Goal: Use online tool/utility: Utilize a website feature to perform a specific function

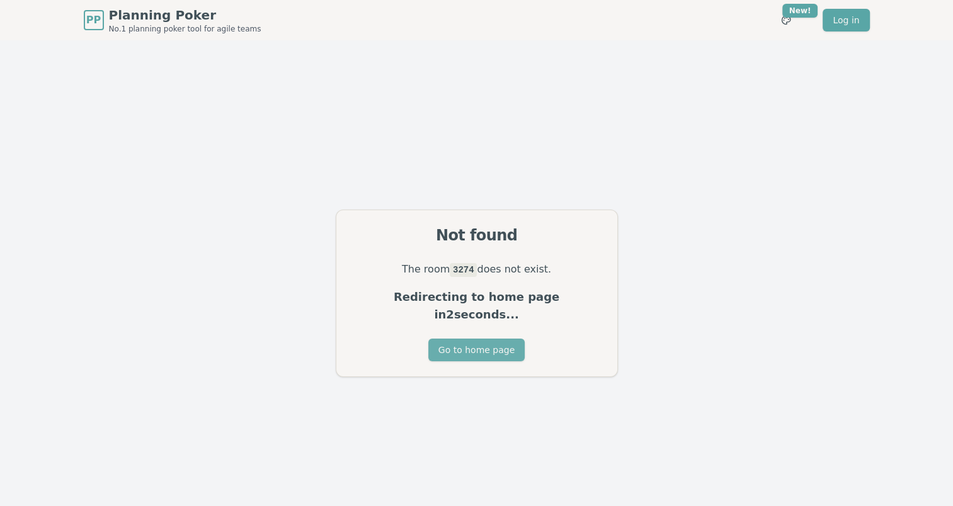
click at [465, 343] on button "Go to home page" at bounding box center [476, 350] width 96 height 23
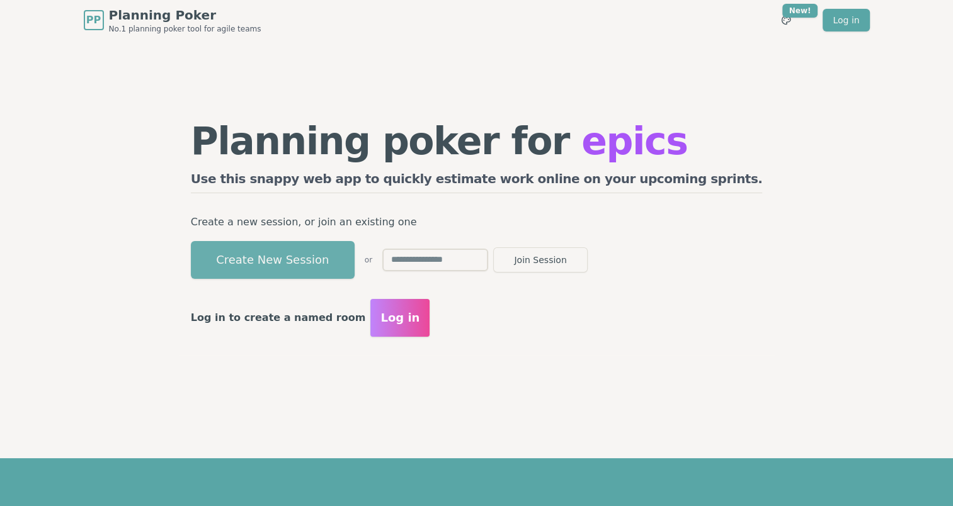
click at [332, 266] on button "Create New Session" at bounding box center [273, 260] width 164 height 38
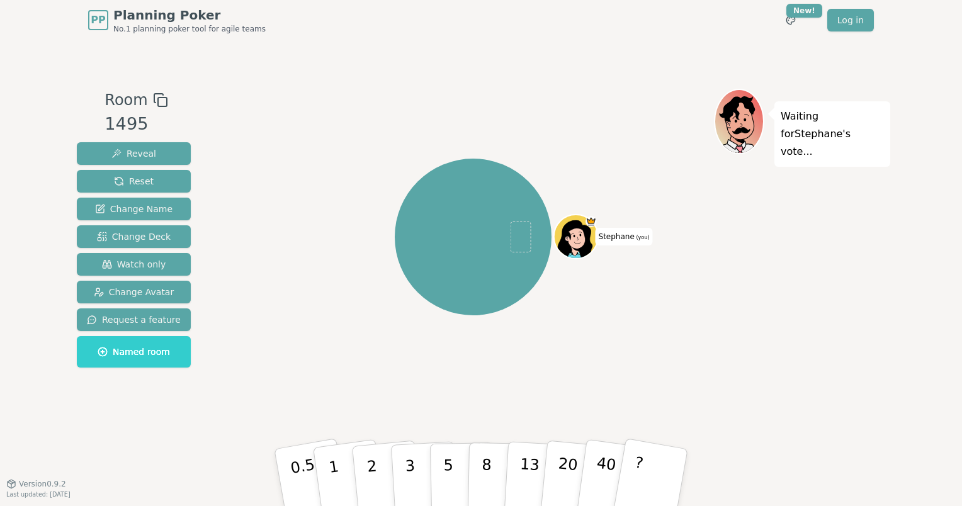
click at [155, 96] on icon at bounding box center [160, 100] width 15 height 15
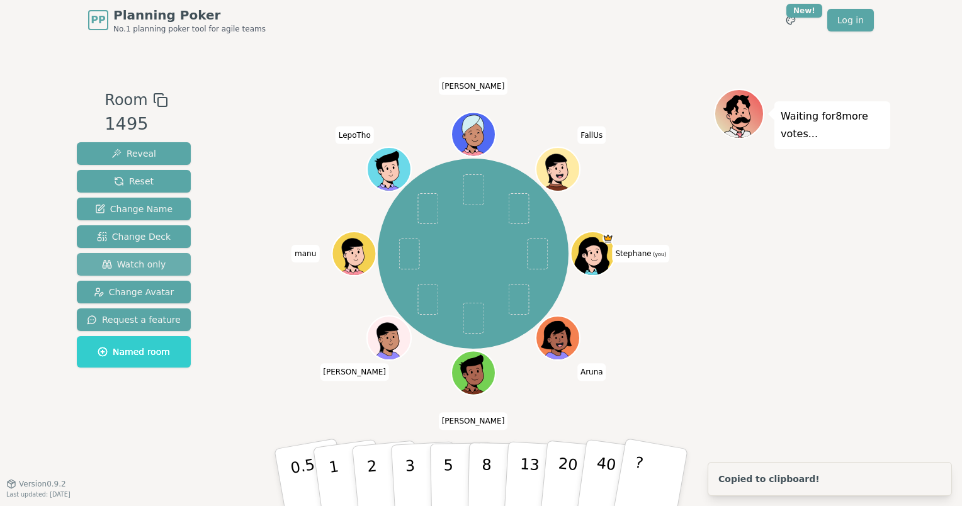
click at [130, 261] on span "Watch only" at bounding box center [134, 264] width 64 height 13
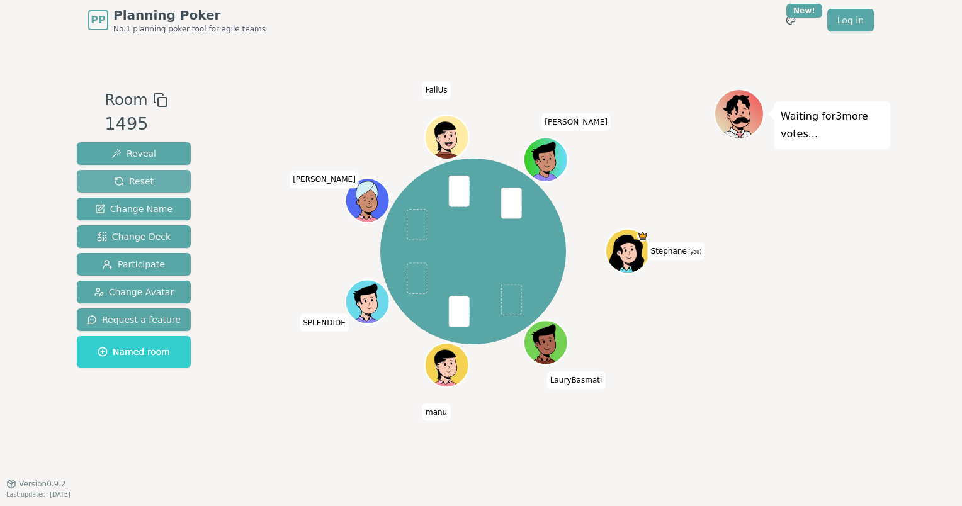
click at [152, 180] on button "Reset" at bounding box center [134, 181] width 114 height 23
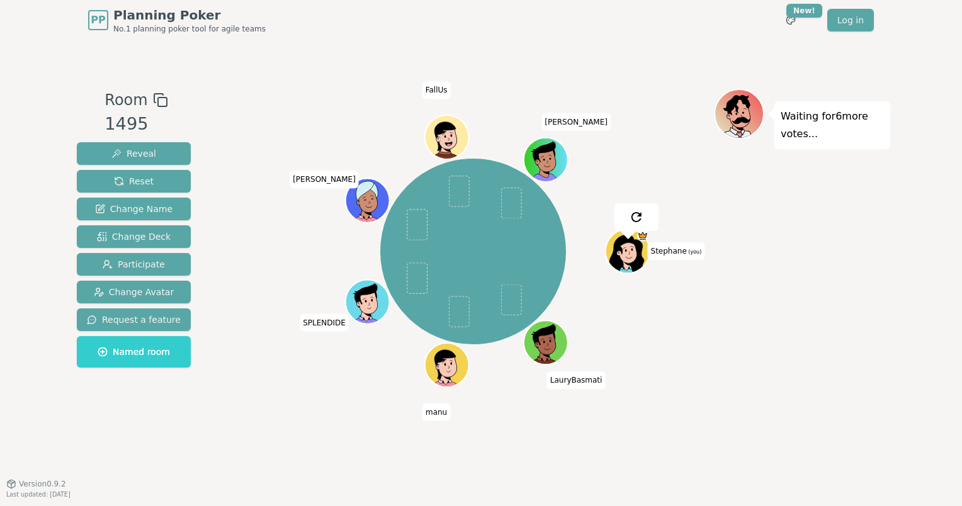
click at [705, 393] on div "[PERSON_NAME] (you) LauryBasmati manu SPLENDIDE [PERSON_NAME] FallUs [PERSON_NA…" at bounding box center [473, 262] width 482 height 346
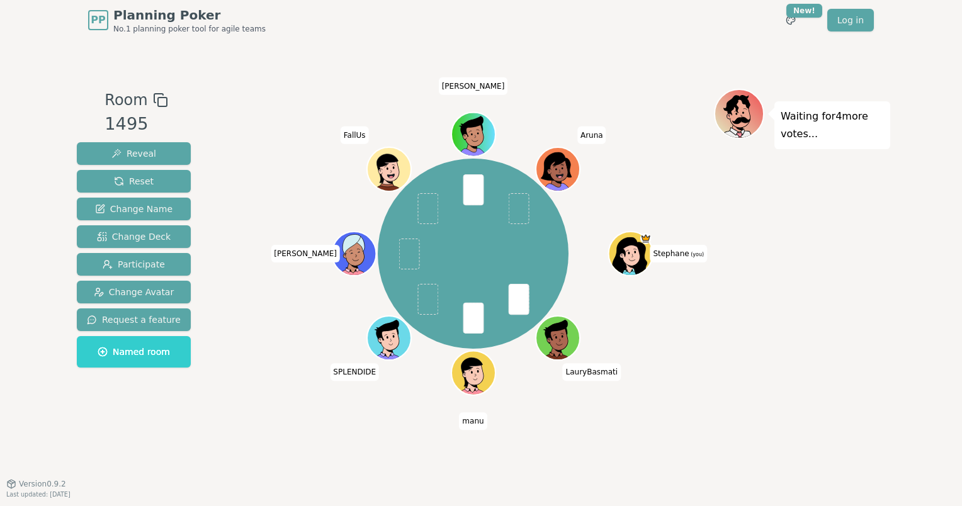
click at [755, 332] on div "Waiting for 4 more votes..." at bounding box center [802, 262] width 176 height 346
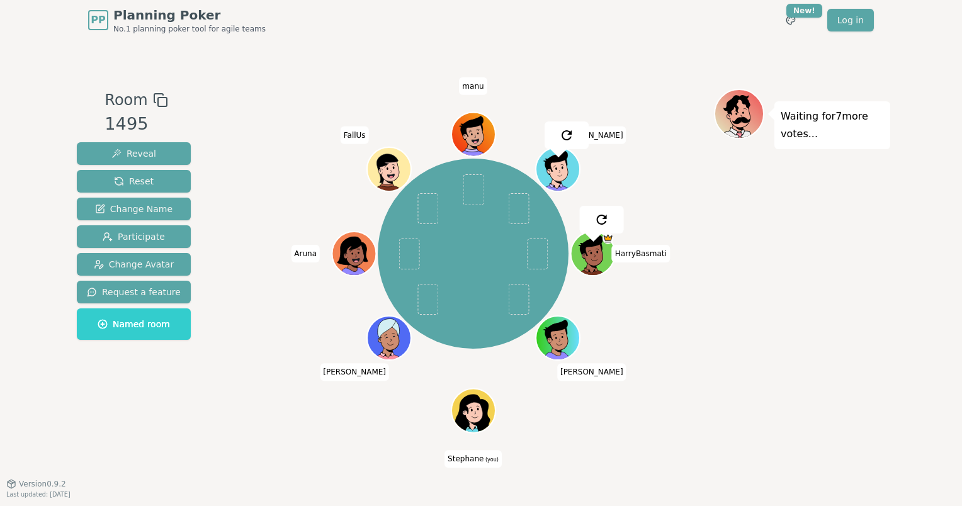
click at [829, 351] on div "Waiting for 7 more votes..." at bounding box center [802, 262] width 176 height 346
